Goal: Obtain resource: Download file/media

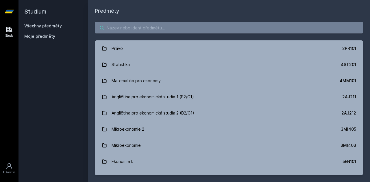
click at [158, 26] on input "search" at bounding box center [229, 28] width 268 height 12
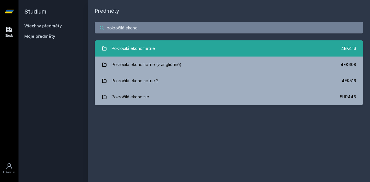
type input "pokročilá ekono"
click at [166, 53] on link "Pokročilá ekonometrie 4EK416" at bounding box center [229, 48] width 268 height 16
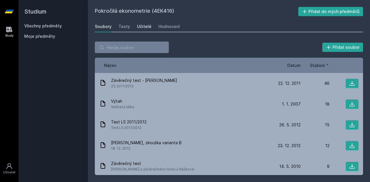
click at [146, 25] on div "Učitelé" at bounding box center [144, 27] width 14 height 6
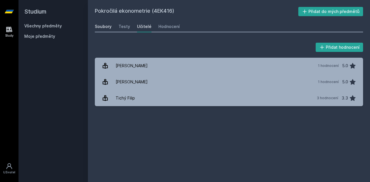
click at [98, 24] on div "Soubory" at bounding box center [103, 27] width 17 height 6
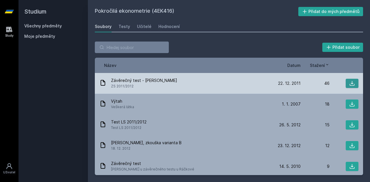
click at [349, 84] on icon at bounding box center [352, 84] width 6 height 6
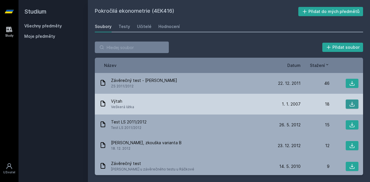
click at [350, 105] on icon at bounding box center [352, 104] width 6 height 6
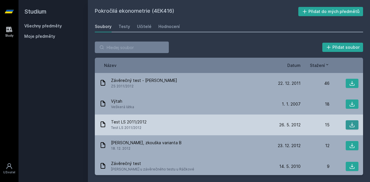
click at [350, 126] on icon at bounding box center [352, 125] width 5 height 5
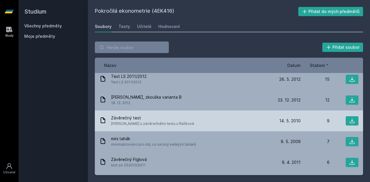
scroll to position [58, 0]
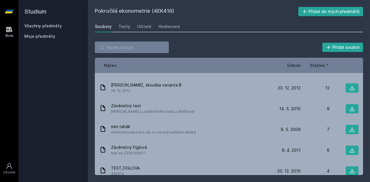
click at [292, 67] on span "Datum" at bounding box center [293, 65] width 13 height 6
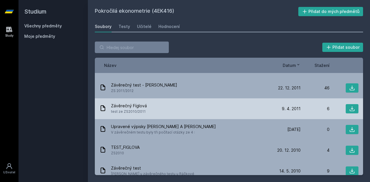
scroll to position [0, 0]
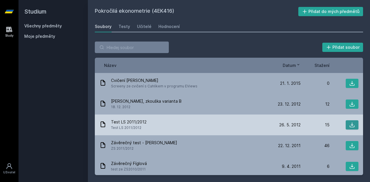
click at [350, 126] on icon at bounding box center [352, 125] width 6 height 6
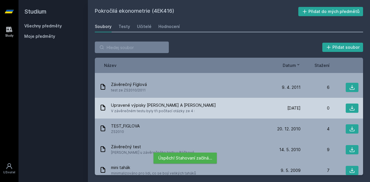
scroll to position [87, 0]
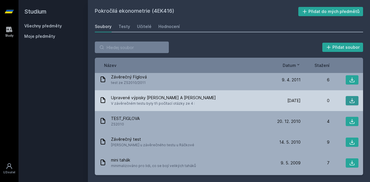
click at [349, 100] on icon at bounding box center [352, 101] width 6 height 6
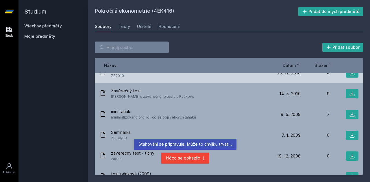
scroll to position [144, 0]
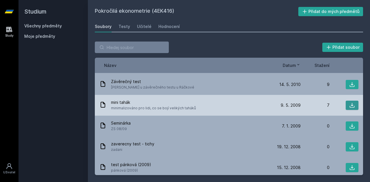
click at [346, 104] on button at bounding box center [352, 105] width 13 height 9
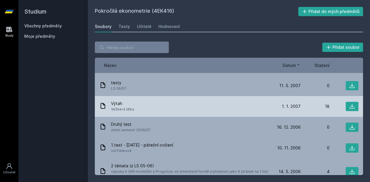
scroll to position [319, 0]
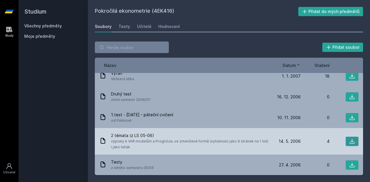
click at [349, 142] on icon at bounding box center [352, 142] width 6 height 6
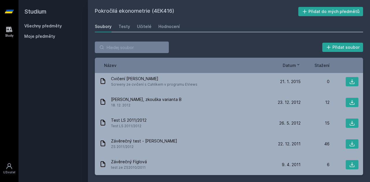
scroll to position [0, 0]
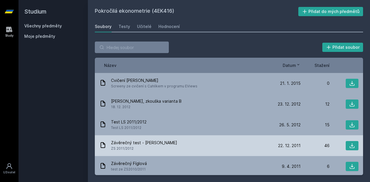
click at [193, 141] on div "Závěrečný test - [PERSON_NAME] ZS 2011/2012" at bounding box center [185, 146] width 172 height 12
click at [346, 144] on button at bounding box center [352, 145] width 13 height 9
